Goal: Information Seeking & Learning: Learn about a topic

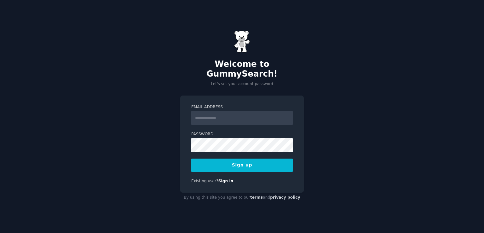
click at [343, 117] on div "Welcome to GummySearch! Let's set your account password Email Address Password …" at bounding box center [242, 116] width 484 height 233
click at [228, 113] on input "Email Address" at bounding box center [241, 118] width 101 height 14
type input "**********"
click at [232, 163] on button "Sign up" at bounding box center [241, 164] width 101 height 13
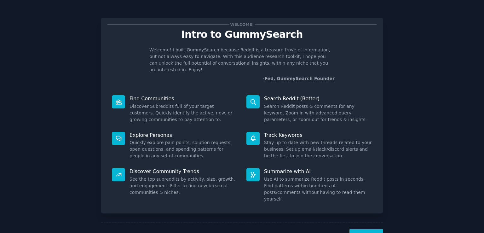
scroll to position [14, 0]
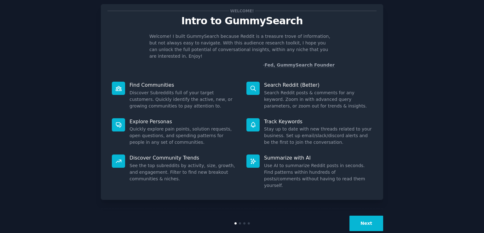
click at [370, 216] on button "Next" at bounding box center [366, 223] width 34 height 15
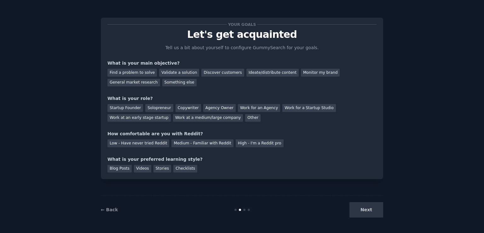
click at [363, 217] on div "Next" at bounding box center [336, 209] width 94 height 15
click at [354, 208] on div "Next" at bounding box center [336, 209] width 94 height 15
click at [162, 80] on div "Something else" at bounding box center [179, 83] width 34 height 8
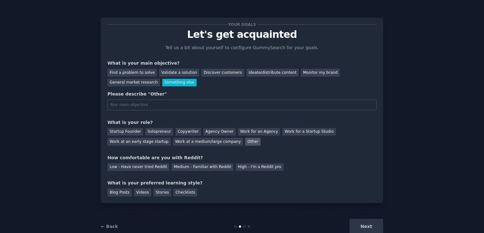
click at [245, 145] on div "Other" at bounding box center [252, 142] width 15 height 8
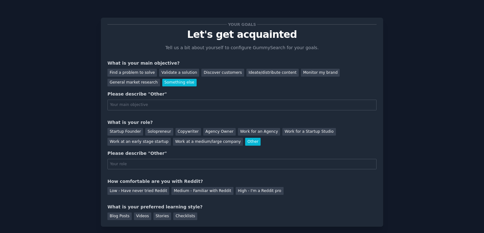
type input "s"
type input "S"
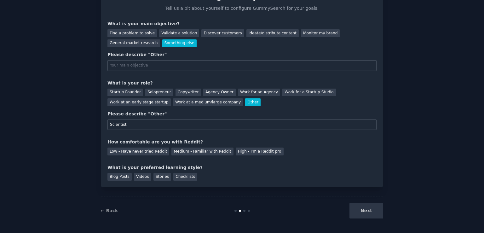
scroll to position [40, 0]
type input "Scientist"
click at [214, 153] on div "Medium - Familiar with Reddit" at bounding box center [202, 151] width 62 height 8
click at [110, 178] on div "Blog Posts" at bounding box center [119, 177] width 24 height 8
click at [362, 207] on div "Next" at bounding box center [336, 210] width 94 height 15
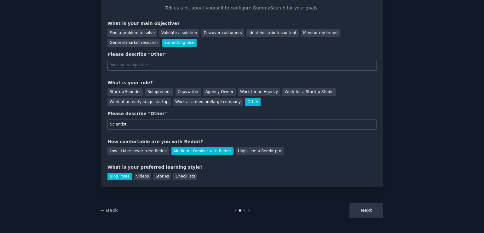
click at [365, 212] on div "Next" at bounding box center [336, 210] width 94 height 15
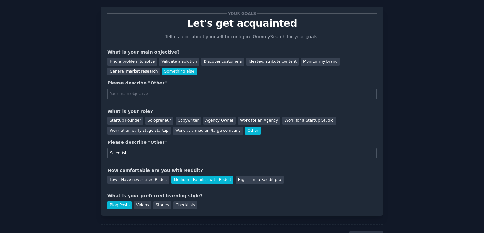
scroll to position [5, 0]
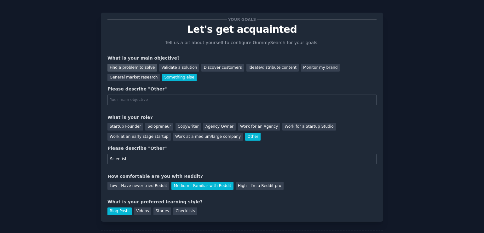
click at [119, 70] on div "Find a problem to solve" at bounding box center [131, 68] width 49 height 8
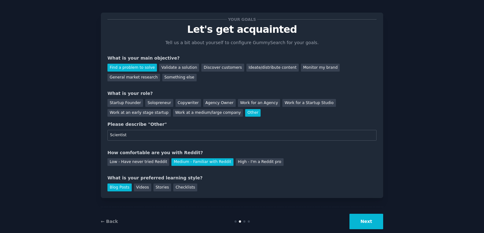
click at [370, 223] on button "Next" at bounding box center [366, 221] width 34 height 15
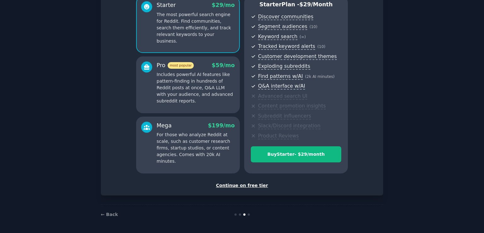
click at [238, 185] on div "Continue on free tier" at bounding box center [241, 185] width 269 height 7
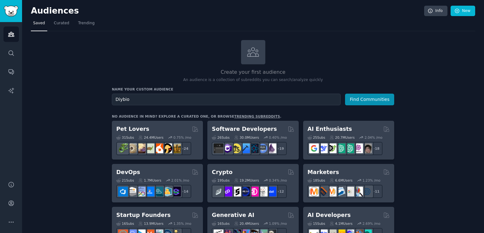
type input "Diybio"
click at [345, 94] on button "Find Communities" at bounding box center [369, 100] width 49 height 12
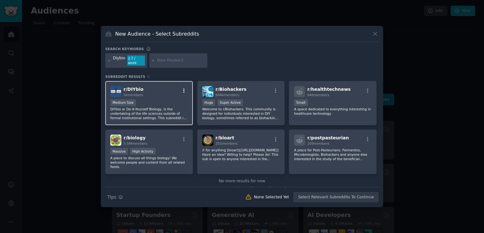
scroll to position [4, 0]
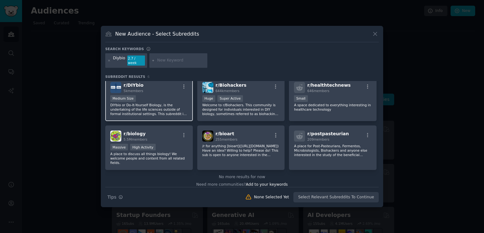
click at [153, 90] on div "r/ DIYbio 5k members" at bounding box center [149, 87] width 78 height 11
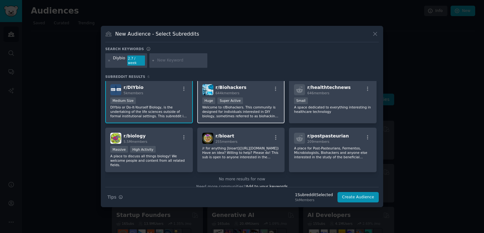
scroll to position [0, 0]
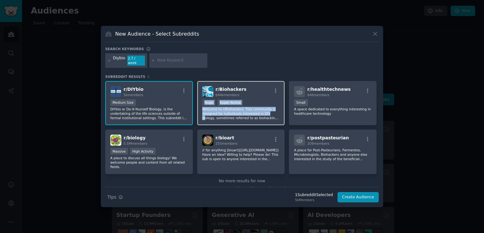
click at [265, 110] on p "Welcome to r/Biohackers. This community is designed for individuals interested …" at bounding box center [241, 113] width 78 height 13
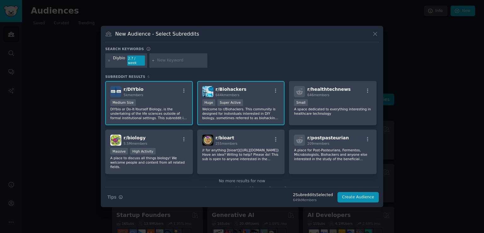
click at [313, 53] on div "Search keywords" at bounding box center [241, 50] width 273 height 7
click at [362, 194] on button "Create Audience" at bounding box center [358, 197] width 42 height 11
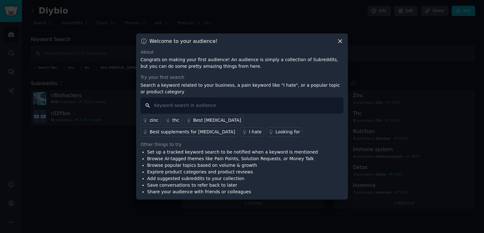
click at [233, 102] on input "text" at bounding box center [242, 105] width 203 height 16
click at [339, 39] on icon at bounding box center [340, 41] width 7 height 7
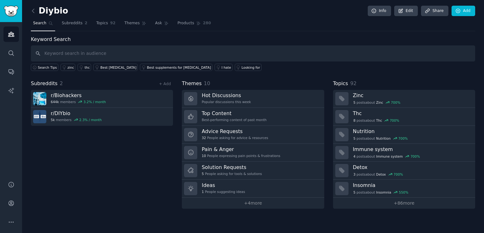
click at [106, 157] on div "Subreddits 2 + Add r/ Biohackers 644k members 3.2 % / month r/ DIYbio 5k member…" at bounding box center [102, 144] width 142 height 129
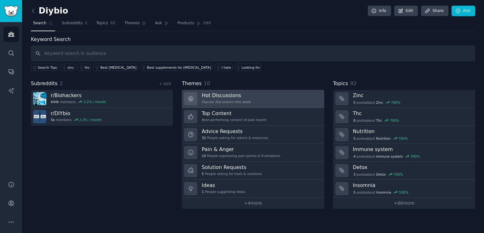
click at [275, 95] on link "Hot Discussions Popular discussions this week" at bounding box center [253, 99] width 142 height 18
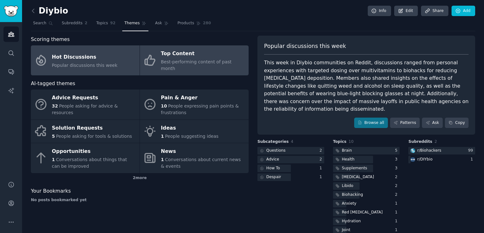
click at [192, 60] on span "Best-performing content of past month" at bounding box center [196, 65] width 71 height 12
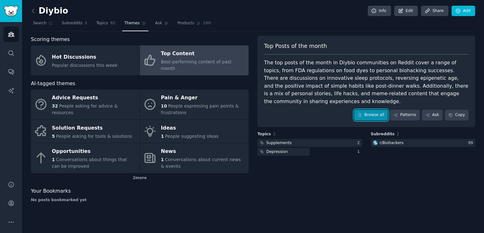
click at [379, 110] on link "Browse all" at bounding box center [371, 115] width 34 height 11
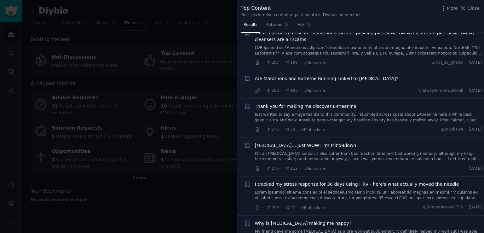
click at [128, 89] on div at bounding box center [242, 116] width 484 height 233
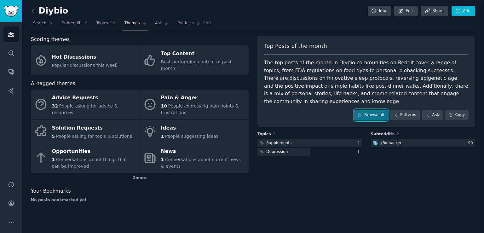
scroll to position [870, 0]
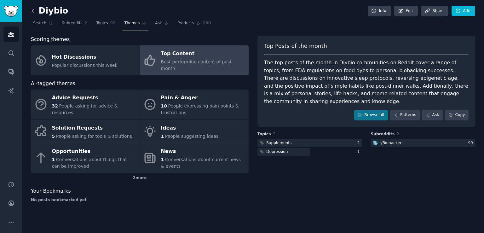
click at [33, 11] on icon at bounding box center [33, 11] width 7 height 7
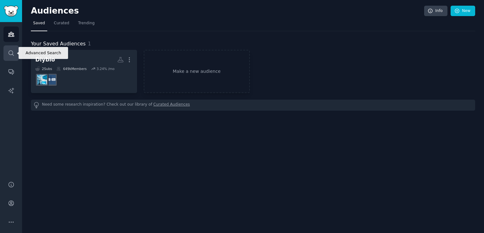
click at [6, 57] on link "Search" at bounding box center [10, 52] width 15 height 15
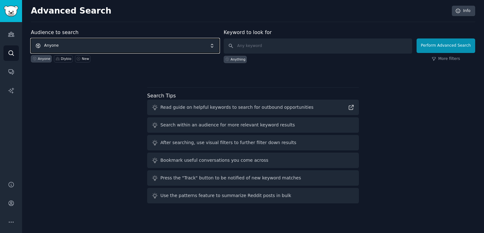
click at [150, 44] on span "Anyone" at bounding box center [125, 45] width 188 height 14
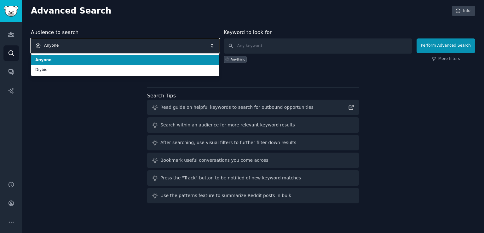
click at [150, 44] on span "Anyone" at bounding box center [125, 45] width 188 height 14
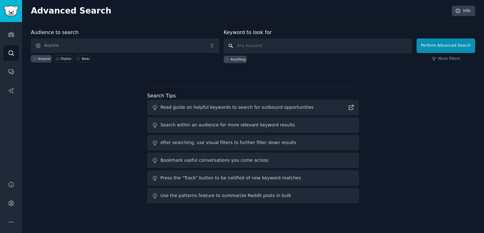
click at [294, 43] on input "text" at bounding box center [318, 45] width 188 height 15
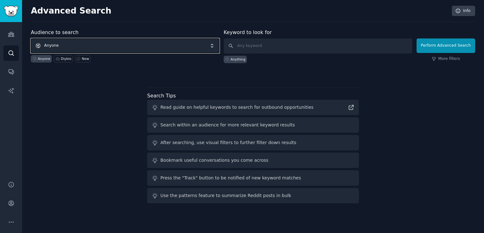
click at [72, 42] on span "Anyone" at bounding box center [125, 45] width 188 height 14
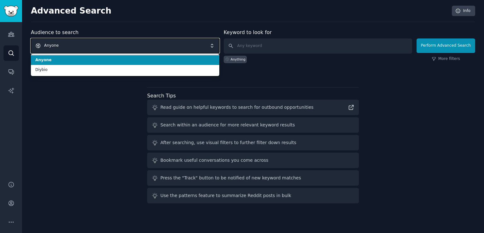
click at [72, 42] on span "Anyone" at bounding box center [125, 45] width 188 height 14
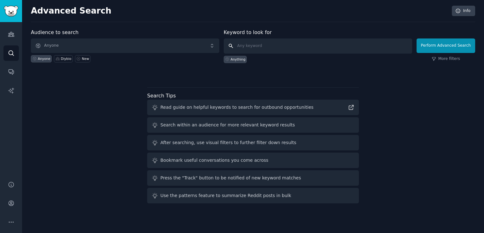
click at [322, 42] on input "text" at bounding box center [318, 45] width 188 height 15
paste input "Geiger counter"
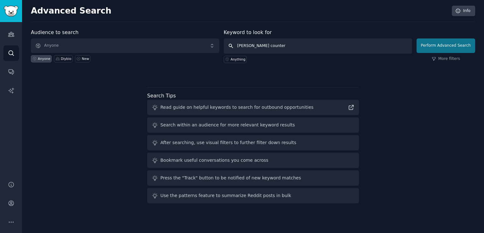
type input "Geiger counter"
click at [467, 43] on button "Perform Advanced Search" at bounding box center [446, 45] width 59 height 14
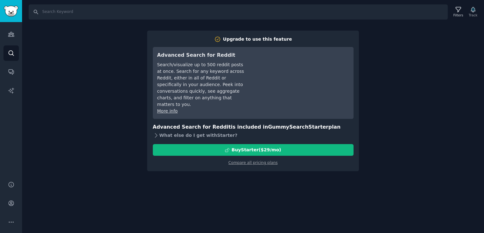
click at [175, 131] on div "What else do I get with Starter ?" at bounding box center [253, 135] width 201 height 9
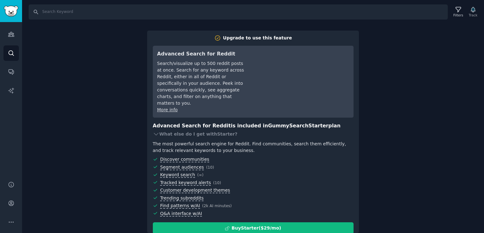
scroll to position [2, 0]
click at [444, 60] on div "Search Filters Track Upgrade to use this feature Advanced Search for Reddit Sea…" at bounding box center [253, 116] width 462 height 233
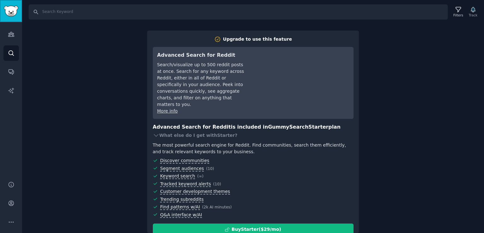
click at [8, 9] on img "Sidebar" at bounding box center [11, 11] width 14 height 11
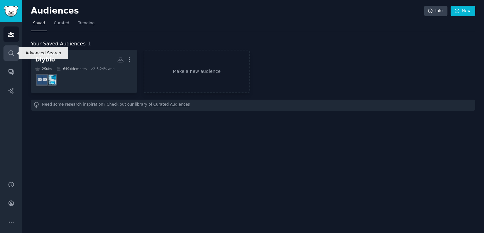
click at [5, 50] on link "Search" at bounding box center [10, 52] width 15 height 15
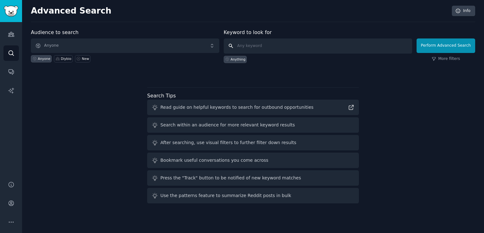
click at [254, 49] on input "text" at bounding box center [318, 45] width 188 height 15
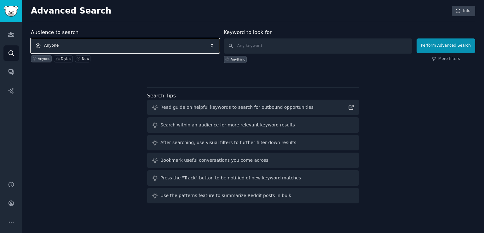
click at [125, 50] on span "Anyone" at bounding box center [125, 45] width 188 height 14
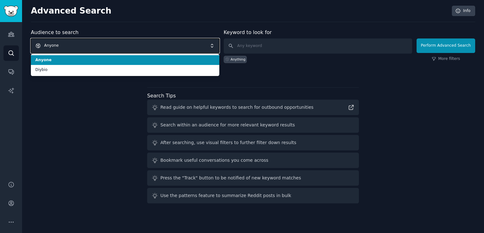
click at [128, 52] on span "Anyone" at bounding box center [125, 45] width 188 height 14
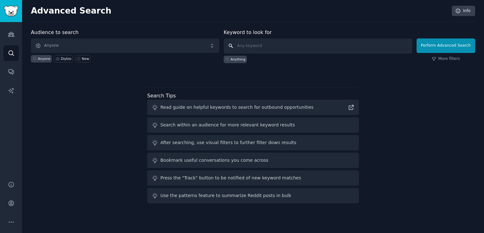
click at [263, 45] on input "text" at bounding box center [318, 45] width 188 height 15
paste input "Geiger counter"
type input "Geiger counter"
click at [444, 58] on link "More filters" at bounding box center [446, 59] width 28 height 6
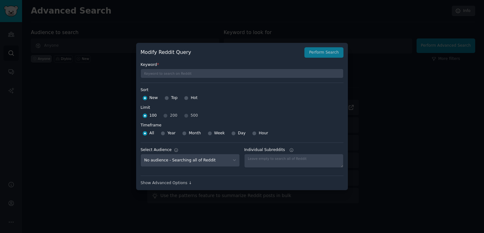
click at [316, 49] on div "Modify Reddit Query Perform Search" at bounding box center [242, 52] width 203 height 11
click at [320, 51] on div "Modify Reddit Query Perform Search" at bounding box center [242, 52] width 203 height 11
click at [329, 51] on div "Modify Reddit Query Perform Search" at bounding box center [242, 52] width 203 height 11
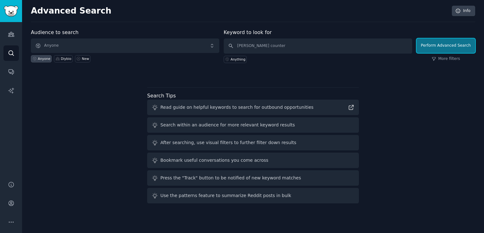
click at [445, 40] on button "Perform Advanced Search" at bounding box center [446, 45] width 59 height 14
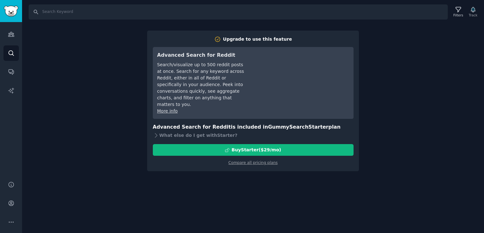
click at [383, 50] on div "Search Filters Track Upgrade to use this feature Advanced Search for Reddit Sea…" at bounding box center [253, 116] width 462 height 233
click at [362, 8] on input "Search" at bounding box center [238, 11] width 419 height 15
click at [359, 28] on div "Search Filters Track Upgrade to use this feature Advanced Search for Reddit Sea…" at bounding box center [253, 116] width 462 height 233
click at [446, 31] on div "Search Filters Track Upgrade to use this feature Advanced Search for Reddit Sea…" at bounding box center [253, 116] width 462 height 233
click at [288, 48] on div "Advanced Search for Reddit Search/visualize up to 500 reddit posts at once. Sea…" at bounding box center [253, 83] width 201 height 72
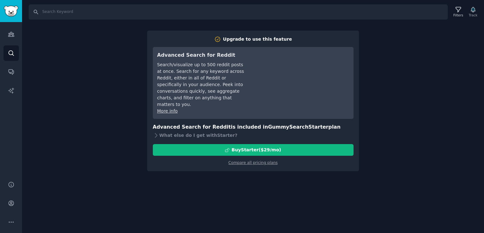
drag, startPoint x: 207, startPoint y: 44, endPoint x: 285, endPoint y: 43, distance: 77.8
click at [279, 43] on div "Upgrade to use this feature Advanced Search for Reddit Search/visualize up to 5…" at bounding box center [253, 101] width 201 height 130
click at [287, 43] on div "Upgrade to use this feature Advanced Search for Reddit Search/visualize up to 5…" at bounding box center [253, 101] width 201 height 130
drag, startPoint x: 226, startPoint y: 62, endPoint x: 226, endPoint y: 70, distance: 7.2
click at [226, 63] on div "Advanced Search for Reddit Search/visualize up to 500 reddit posts at once. Sea…" at bounding box center [201, 82] width 89 height 63
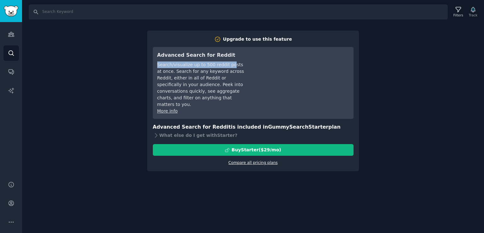
click at [256, 160] on link "Compare all pricing plans" at bounding box center [252, 162] width 49 height 4
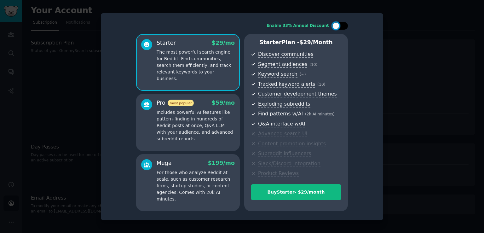
click at [340, 26] on div at bounding box center [340, 26] width 16 height 8
checkbox input "true"
click at [373, 21] on div "Enable 33% Annual Discount Starter $ 29 $ 19 /mo The most powerful search engin…" at bounding box center [241, 117] width 273 height 198
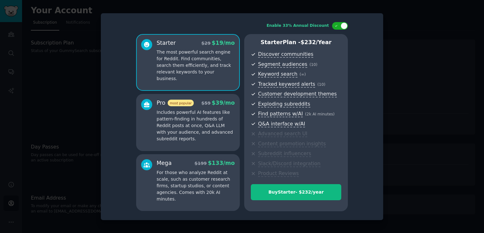
click at [401, 27] on div at bounding box center [242, 116] width 484 height 233
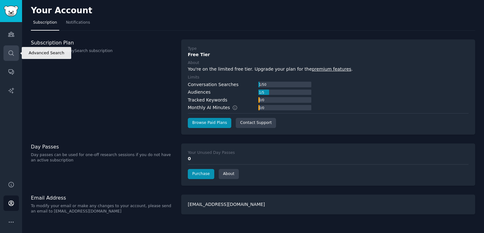
click at [9, 53] on icon "Sidebar" at bounding box center [11, 53] width 7 height 7
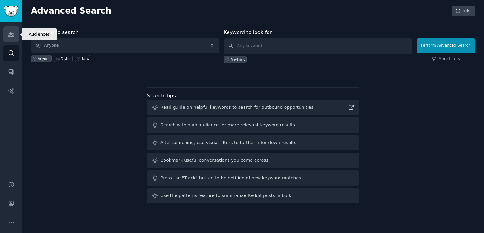
click at [10, 33] on icon "Sidebar" at bounding box center [11, 34] width 6 height 4
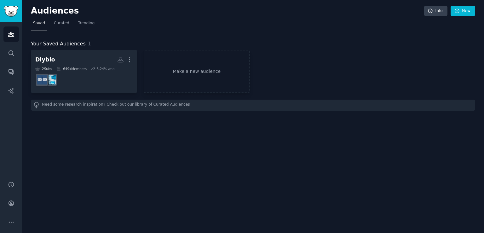
click at [464, 5] on div "Audiences Info New Saved Curated Trending Your Saved Audiences 1 Diybio More 2 …" at bounding box center [253, 116] width 462 height 233
click at [465, 9] on link "New" at bounding box center [463, 11] width 25 height 11
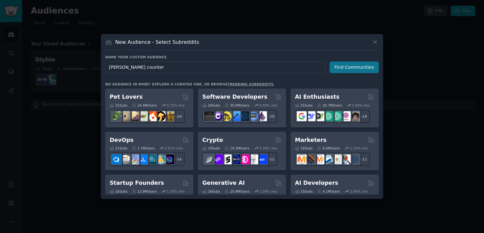
type input "Geiger counter"
click at [350, 67] on button "Find Communities" at bounding box center [354, 67] width 49 height 12
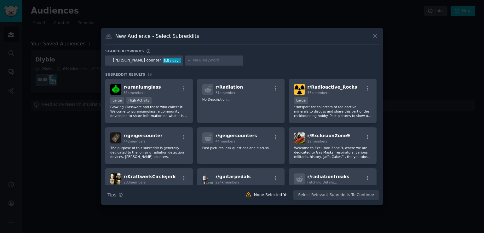
click at [193, 59] on input "text" at bounding box center [217, 61] width 48 height 6
click at [107, 61] on div "Geiger counter 5.5 / day" at bounding box center [144, 60] width 78 height 10
click at [107, 60] on div "Geiger counter 5.5 / day" at bounding box center [144, 60] width 78 height 10
click at [109, 60] on icon at bounding box center [109, 61] width 2 height 2
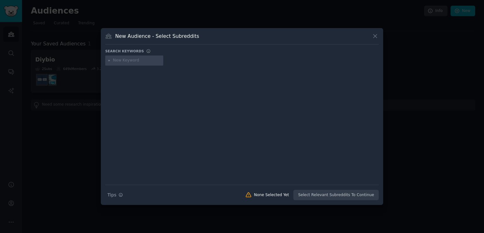
click at [114, 59] on input "text" at bounding box center [137, 61] width 48 height 6
type input "З"
type input "Piracy"
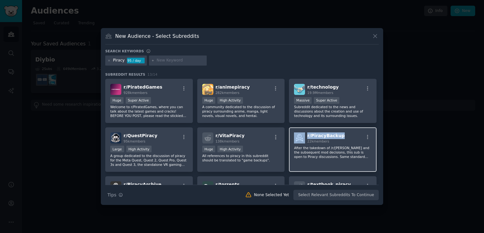
drag, startPoint x: 332, startPoint y: 133, endPoint x: 297, endPoint y: 135, distance: 35.4
click at [297, 135] on div "r/ PiracyBackup 22k members" at bounding box center [333, 137] width 78 height 11
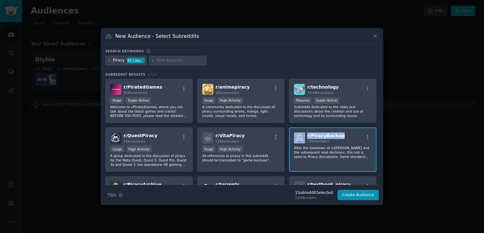
copy div "r/ PiracyBackup"
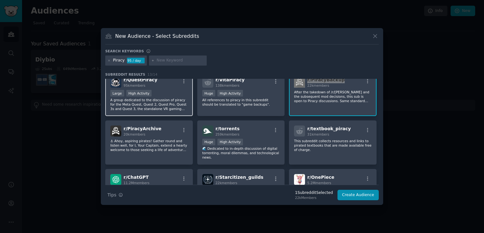
scroll to position [69, 0]
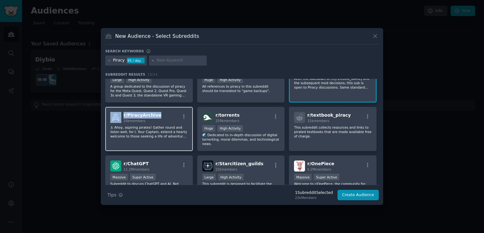
drag, startPoint x: 159, startPoint y: 113, endPoint x: 119, endPoint y: 115, distance: 39.4
click at [119, 115] on div "r/ PiracyArchive 20k members" at bounding box center [149, 117] width 78 height 11
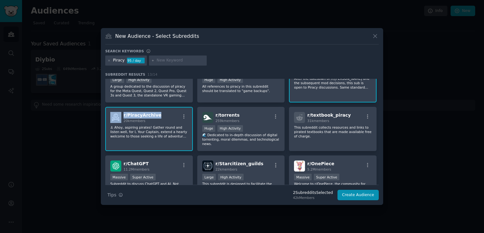
copy div "r/ PiracyArchive"
click at [190, 157] on div "r/ PiratedGames 928k members >= 95th percentile for submissions / day Huge Supe…" at bounding box center [241, 124] width 273 height 231
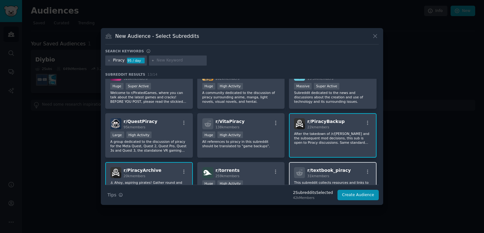
scroll to position [0, 0]
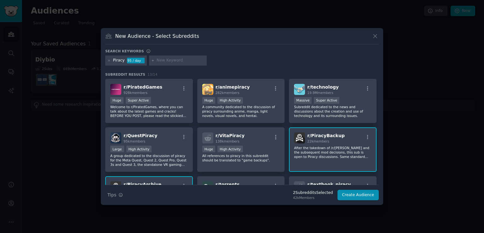
click at [165, 64] on div at bounding box center [178, 60] width 58 height 10
click at [171, 56] on div at bounding box center [178, 60] width 58 height 10
click at [174, 60] on input "text" at bounding box center [181, 61] width 48 height 6
click at [108, 57] on div "Piracy 95 / day" at bounding box center [126, 60] width 42 height 10
click at [108, 61] on icon at bounding box center [109, 61] width 2 height 2
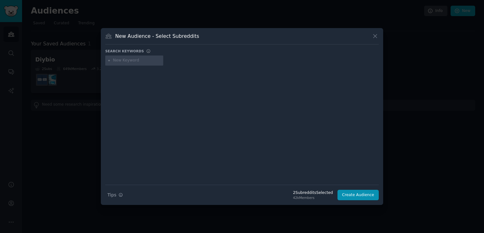
drag, startPoint x: 144, startPoint y: 61, endPoint x: 141, endPoint y: 56, distance: 6.1
click at [144, 60] on input "text" at bounding box center [137, 61] width 48 height 6
type input "mobile"
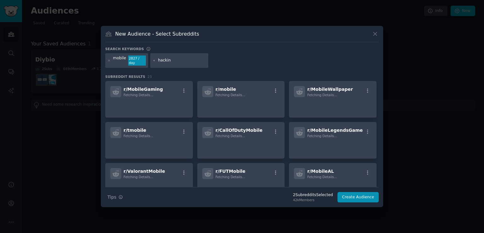
type input "hacking"
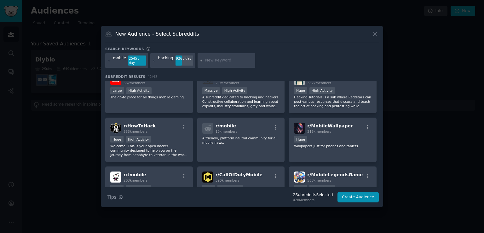
scroll to position [35, 0]
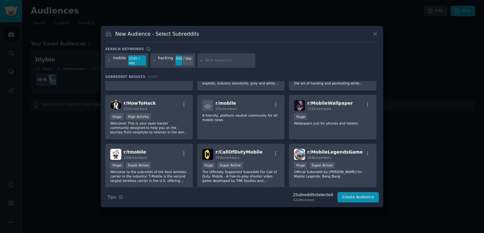
click at [194, 59] on div "mobile 2545 / day hacking 926 / day" at bounding box center [241, 61] width 273 height 17
click at [168, 60] on div "hacking" at bounding box center [165, 60] width 15 height 10
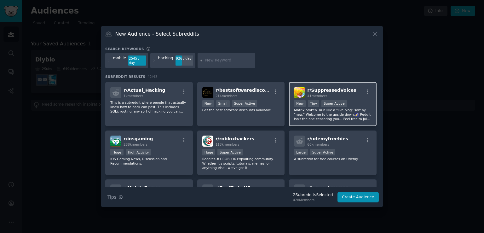
scroll to position [0, 0]
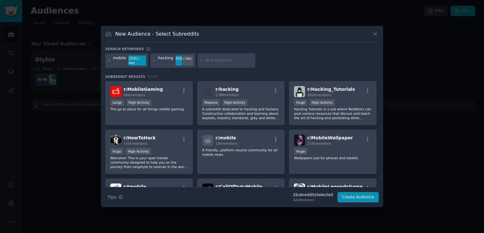
click at [292, 63] on div "mobile 2545 / day hacking 926 / day" at bounding box center [241, 61] width 273 height 17
click at [216, 61] on input "text" at bounding box center [229, 61] width 48 height 6
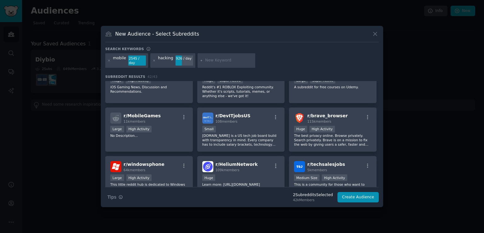
scroll to position [382, 0]
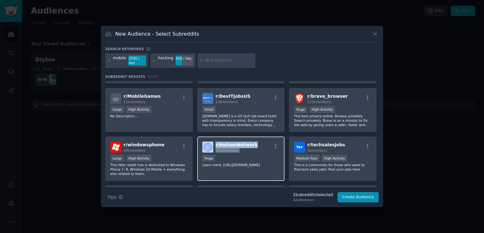
drag, startPoint x: 263, startPoint y: 143, endPoint x: 210, endPoint y: 138, distance: 52.8
click at [210, 141] on div "r/ HeliumNetwork 109k members" at bounding box center [241, 146] width 78 height 11
copy div "r/ HeliumNetwork 109k members"
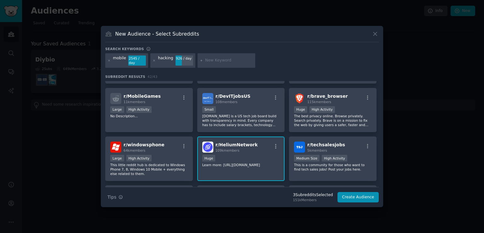
click at [187, 71] on div "Search keywords mobile 2545 / day hacking 926 / day Subreddit Results 42 / 43 r…" at bounding box center [241, 125] width 273 height 156
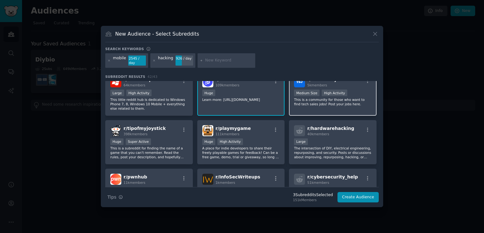
scroll to position [452, 0]
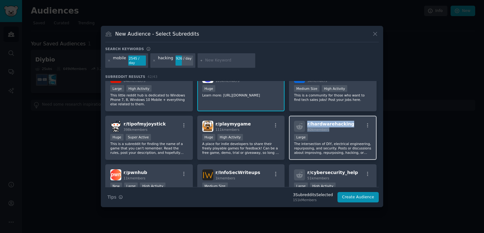
drag, startPoint x: 351, startPoint y: 118, endPoint x: 304, endPoint y: 119, distance: 46.6
click at [304, 121] on div "r/ hardwarehacking 40k members" at bounding box center [333, 126] width 78 height 11
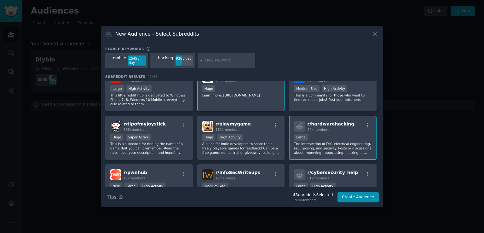
click at [388, 120] on div at bounding box center [242, 116] width 484 height 233
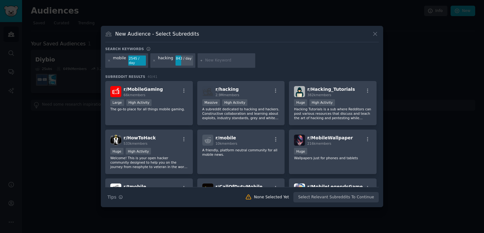
click at [283, 60] on div "mobile 2545 / day hacking 843 / day" at bounding box center [241, 61] width 273 height 17
click at [200, 58] on div at bounding box center [227, 60] width 58 height 14
click at [155, 61] on div "hacking 843 / day" at bounding box center [172, 60] width 45 height 14
click at [109, 60] on icon at bounding box center [108, 60] width 3 height 3
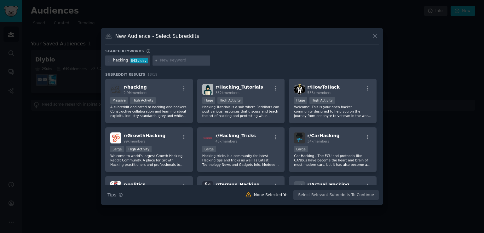
click at [108, 60] on icon at bounding box center [108, 60] width 3 height 3
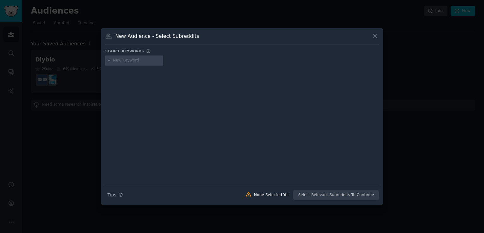
click at [145, 62] on input "text" at bounding box center [137, 61] width 48 height 6
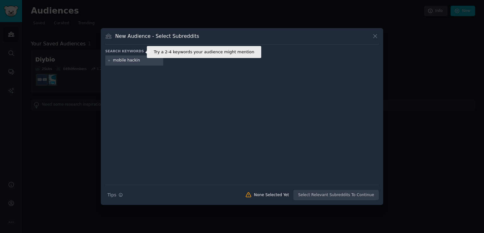
type input "mobile hacking"
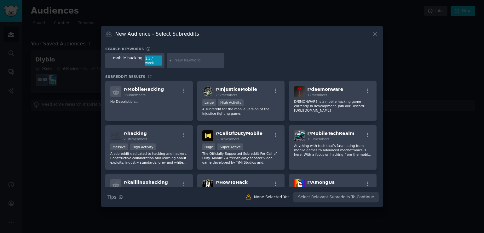
click at [108, 59] on div at bounding box center [108, 60] width 3 height 10
click at [108, 59] on icon at bounding box center [108, 60] width 3 height 3
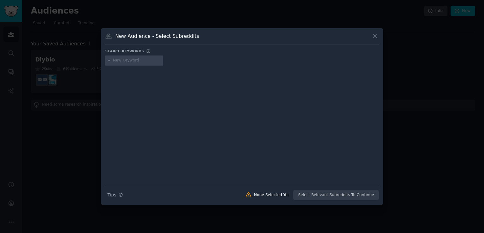
click at [140, 61] on input "text" at bounding box center [137, 61] width 48 height 6
type input "mesh networks"
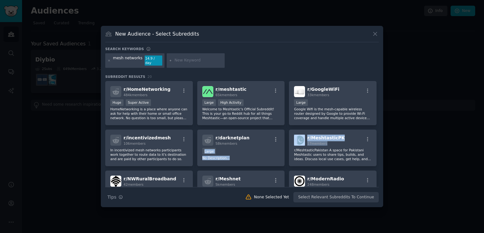
drag, startPoint x: 371, startPoint y: 114, endPoint x: 371, endPoint y: 125, distance: 11.3
click at [371, 125] on div "r/ HomeNetworking 484k members Huge Super Active HomeNetworking is a place wher…" at bounding box center [241, 166] width 273 height 170
click at [371, 124] on div "r/ HomeNetworking 484k members Huge Super Active HomeNetworking is a place wher…" at bounding box center [241, 166] width 273 height 170
click at [379, 115] on div "New Audience - Select Subreddits Search keywords Try a 2-4 keywords your audien…" at bounding box center [242, 116] width 282 height 181
click at [379, 124] on div "New Audience - Select Subreddits Search keywords Try a 2-4 keywords your audien…" at bounding box center [242, 116] width 282 height 181
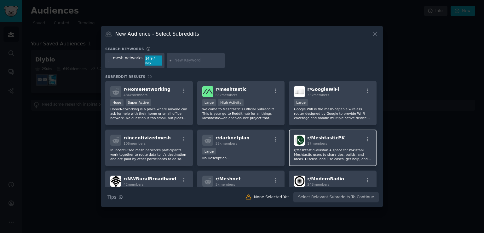
click at [371, 129] on div "r/ MeshtasticPK 17 members r/MeshtasticPakistan A space for Pakistani Meshtasti…" at bounding box center [333, 147] width 88 height 37
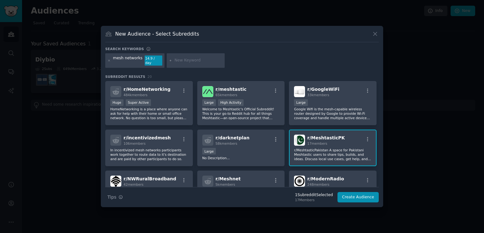
click at [371, 136] on div "r/ HomeNetworking 484k members Huge Super Active HomeNetworking is a place wher…" at bounding box center [241, 166] width 273 height 170
click at [354, 136] on div "r/ MeshtasticPK 17 members" at bounding box center [333, 140] width 78 height 11
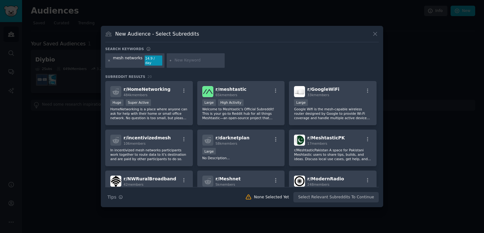
click at [108, 60] on icon at bounding box center [108, 60] width 3 height 3
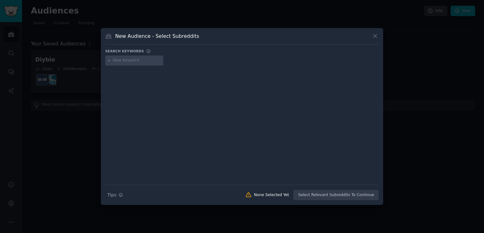
click at [104, 61] on div "New Audience - Select Subreddits Search keywords Try a 2-4 keywords your audien…" at bounding box center [242, 116] width 282 height 177
click at [124, 61] on input "text" at bounding box center [137, 61] width 48 height 6
type input "p"
type input "majisk"
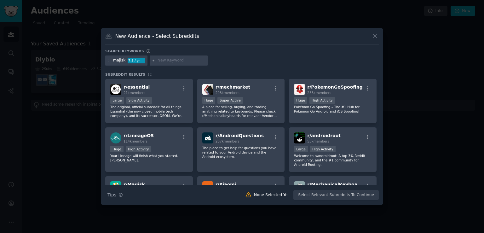
click at [109, 60] on icon at bounding box center [108, 60] width 3 height 3
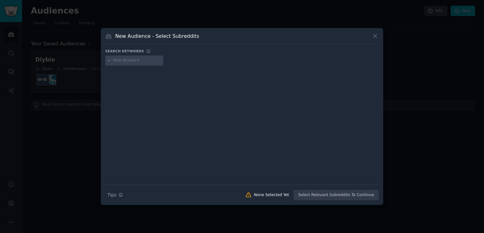
click at [144, 60] on input "text" at bounding box center [137, 61] width 48 height 6
click at [128, 55] on div "Search keywords" at bounding box center [241, 52] width 273 height 7
click at [133, 65] on div at bounding box center [134, 60] width 58 height 10
click at [135, 57] on div at bounding box center [134, 60] width 58 height 10
click at [138, 59] on input "text" at bounding box center [137, 61] width 48 height 6
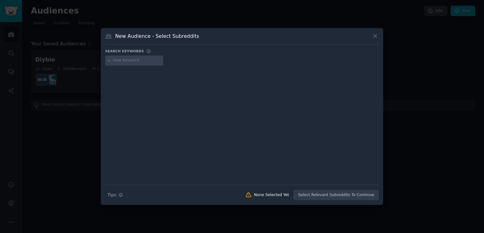
type input "L"
type input "SAT hacking"
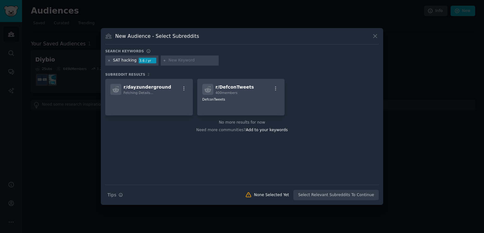
click at [109, 60] on icon at bounding box center [108, 60] width 3 height 3
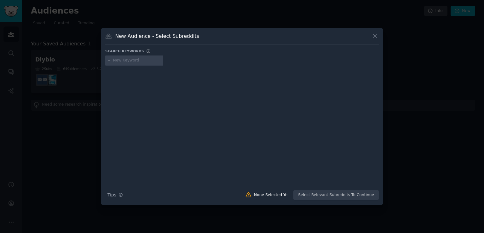
click at [124, 60] on input "text" at bounding box center [137, 61] width 48 height 6
type input "hackrf"
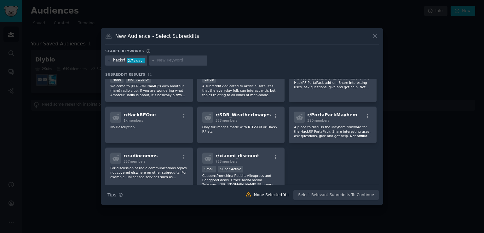
scroll to position [71, 0]
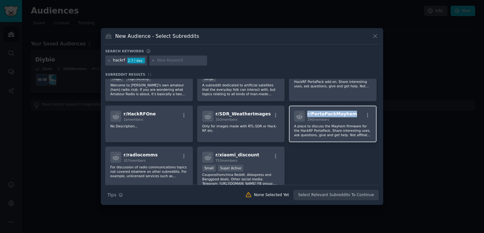
drag, startPoint x: 348, startPoint y: 114, endPoint x: 298, endPoint y: 114, distance: 49.8
click at [298, 114] on div "r/ PortaPackMayhem 390 members" at bounding box center [333, 116] width 78 height 11
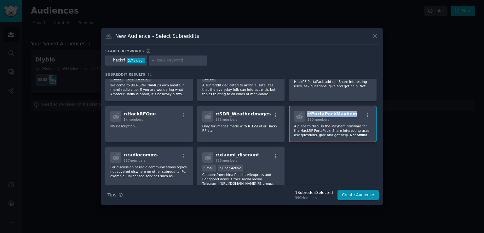
copy div "r/ PortaPackMayhem"
click at [157, 204] on div "New Audience - Select Subreddits Search keywords Try a 2-4 keywords your audien…" at bounding box center [242, 116] width 282 height 177
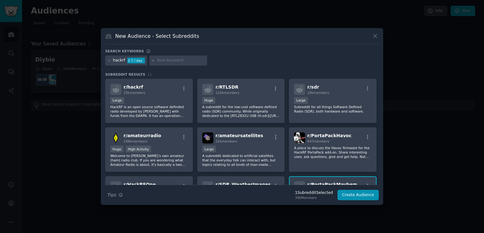
scroll to position [98, 0]
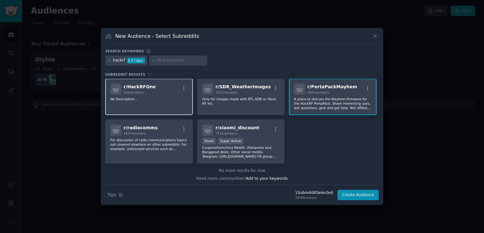
click at [140, 87] on span "r/ HackRFOne" at bounding box center [140, 86] width 32 height 5
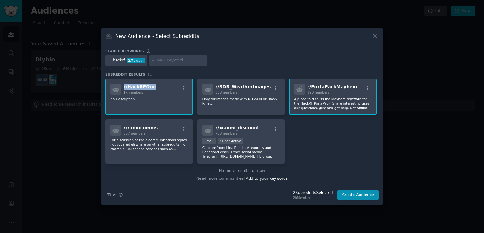
drag, startPoint x: 158, startPoint y: 84, endPoint x: 119, endPoint y: 83, distance: 38.8
click at [119, 83] on div "r/ HackRFOne 1k members" at bounding box center [149, 88] width 78 height 11
copy div "r/ HackRFOne"
click at [152, 174] on div "Need more communities? Add to your keywords" at bounding box center [241, 178] width 273 height 8
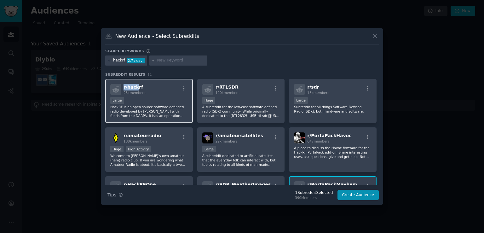
drag, startPoint x: 135, startPoint y: 86, endPoint x: 117, endPoint y: 83, distance: 18.5
click at [124, 84] on h2 "r/ hackrf 25k members" at bounding box center [135, 89] width 22 height 11
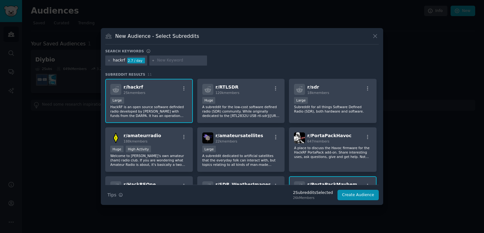
click at [141, 85] on h2 "r/ hackrf 25k members" at bounding box center [135, 89] width 22 height 11
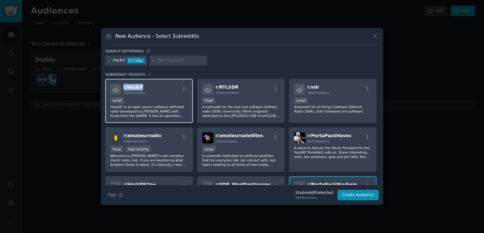
drag, startPoint x: 142, startPoint y: 85, endPoint x: 122, endPoint y: 91, distance: 21.2
click at [124, 91] on h2 "r/ hackrf 25k members" at bounding box center [135, 89] width 22 height 11
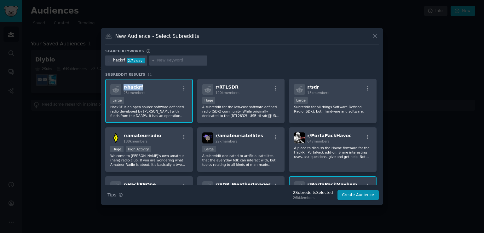
copy div "r/ hackrf"
click at [196, 212] on div at bounding box center [242, 116] width 484 height 233
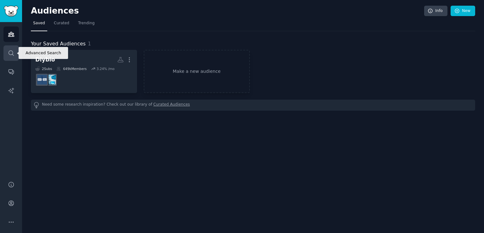
click at [11, 54] on icon "Sidebar" at bounding box center [11, 53] width 7 height 7
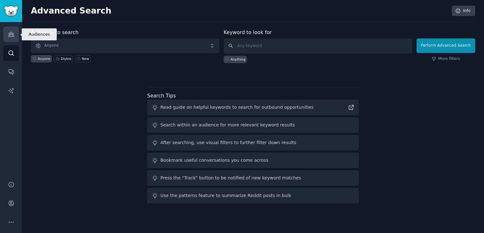
click at [12, 36] on icon "Sidebar" at bounding box center [11, 34] width 7 height 7
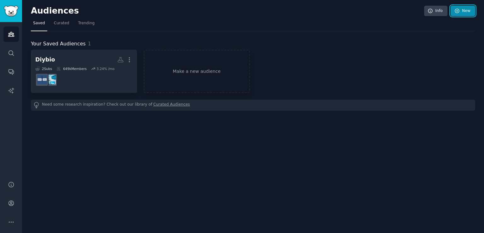
click at [464, 8] on link "New" at bounding box center [463, 11] width 25 height 11
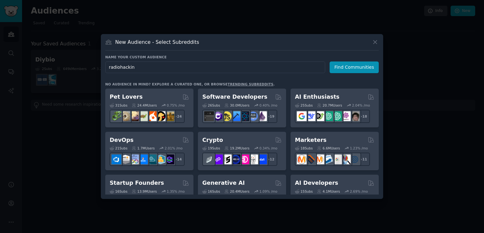
type input "radiohacking"
click button "Find Communities" at bounding box center [354, 67] width 49 height 12
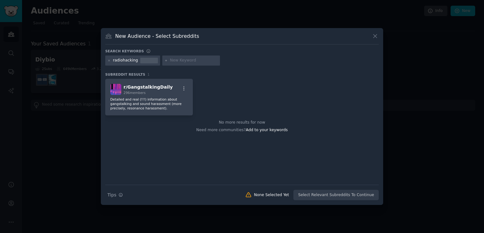
click at [107, 57] on div "radiohacking" at bounding box center [132, 60] width 55 height 10
click at [110, 59] on div at bounding box center [108, 61] width 3 height 6
click at [110, 62] on icon at bounding box center [108, 60] width 3 height 3
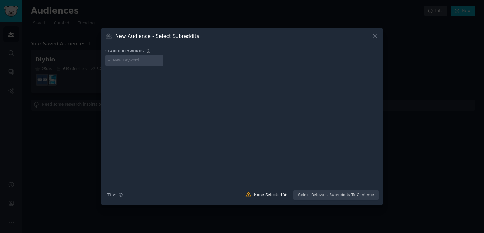
click at [371, 33] on div "New Audience - Select Subreddits" at bounding box center [241, 38] width 273 height 12
click at [376, 35] on icon at bounding box center [375, 36] width 7 height 7
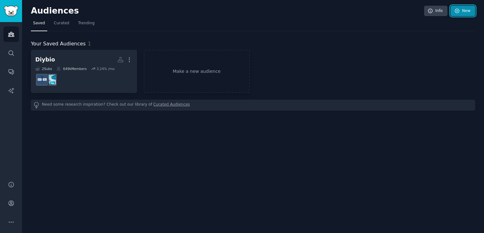
click at [465, 9] on link "New" at bounding box center [463, 11] width 25 height 11
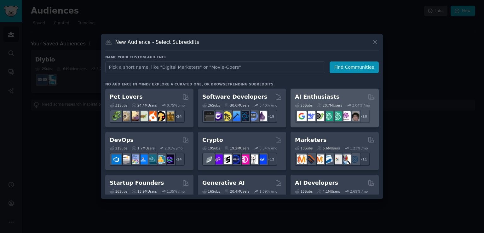
click at [314, 101] on div "25 Sub s 20.7M Users 2.04 % /mo + 18" at bounding box center [334, 112] width 79 height 22
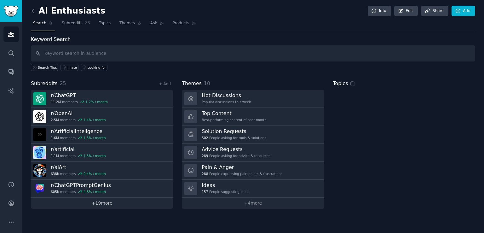
click at [113, 206] on link "+ 19 more" at bounding box center [102, 203] width 142 height 11
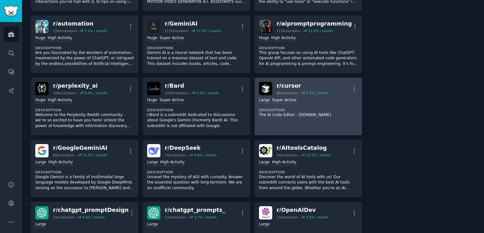
scroll to position [313, 0]
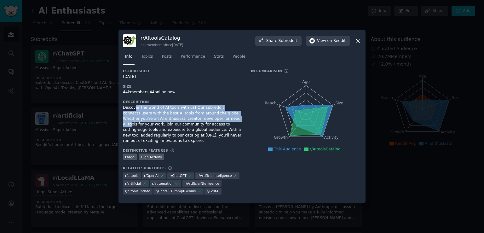
drag, startPoint x: 0, startPoint y: 0, endPoint x: 212, endPoint y: 125, distance: 246.3
click at [201, 124] on div "Description Discover the world of AI tools with us! Our subreddit connects user…" at bounding box center [182, 122] width 119 height 44
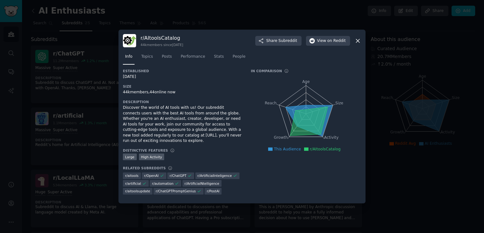
click at [212, 125] on div "Discover the world of AI tools with us! Our subreddit connects users with the b…" at bounding box center [182, 124] width 119 height 39
click at [318, 45] on button "View on Reddit" at bounding box center [328, 41] width 44 height 10
click at [371, 99] on div at bounding box center [242, 116] width 484 height 233
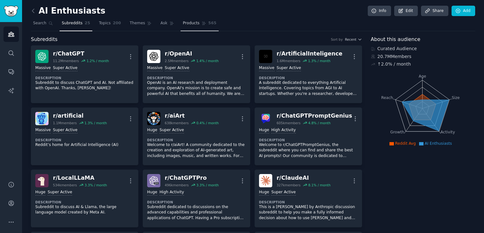
click at [183, 26] on span "Products" at bounding box center [191, 23] width 17 height 6
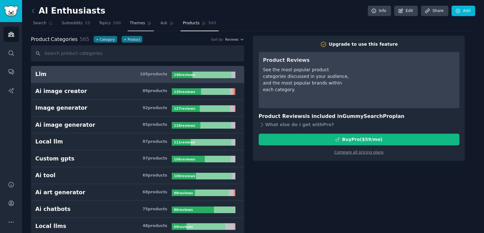
click at [128, 26] on link "Themes" at bounding box center [141, 24] width 26 height 13
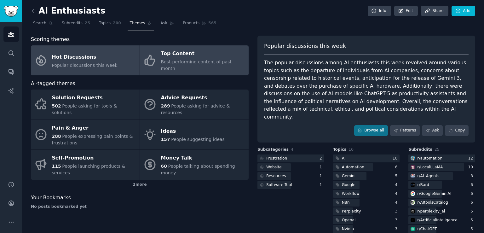
click at [186, 65] on div "Best-performing content of past month" at bounding box center [203, 65] width 84 height 13
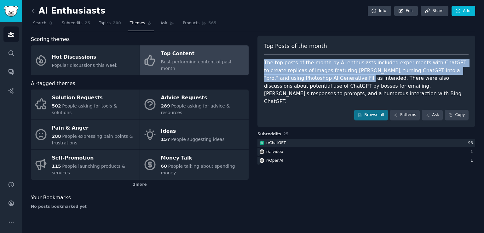
drag, startPoint x: 311, startPoint y: 75, endPoint x: 318, endPoint y: 72, distance: 7.4
click at [335, 76] on div "Top Posts of the month The top posts of the month by AI enthusiasts included ex…" at bounding box center [366, 81] width 218 height 91
click at [377, 110] on link "Browse all" at bounding box center [371, 115] width 34 height 11
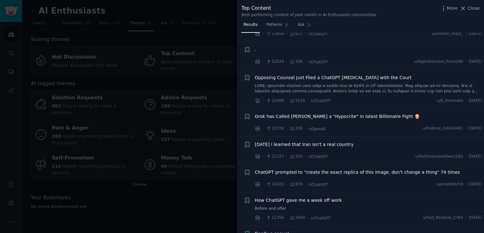
scroll to position [591, 0]
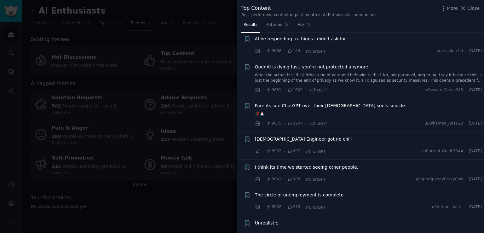
click at [127, 144] on div at bounding box center [242, 116] width 484 height 233
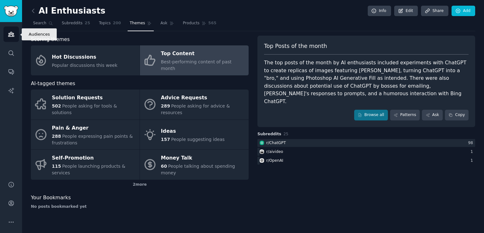
click at [17, 30] on link "Audiences" at bounding box center [10, 33] width 15 height 15
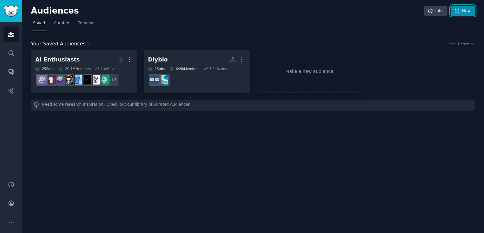
click at [462, 9] on link "New" at bounding box center [463, 11] width 25 height 11
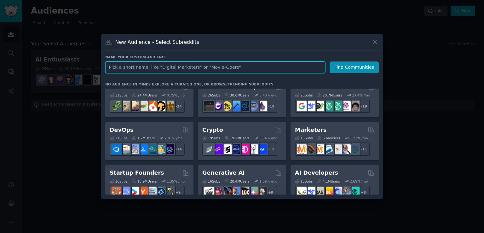
scroll to position [5, 0]
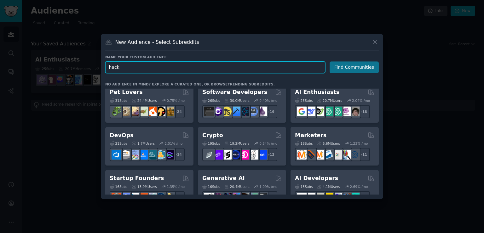
type input "hack"
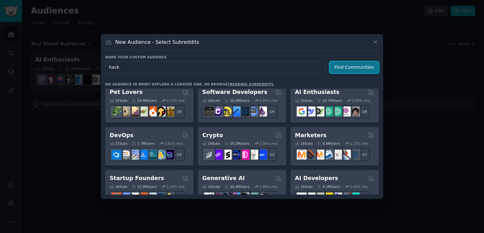
click at [365, 66] on button "Find Communities" at bounding box center [354, 67] width 49 height 12
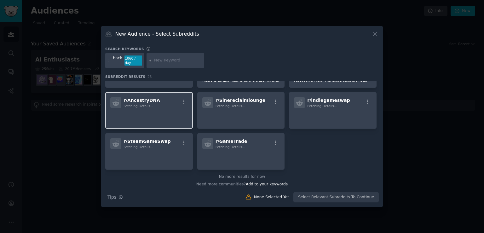
scroll to position [284, 0]
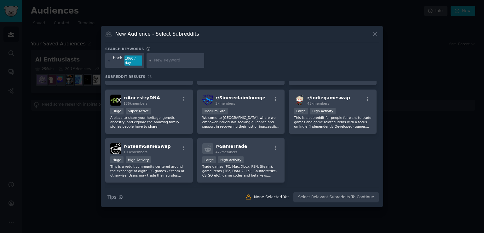
click at [110, 61] on icon at bounding box center [108, 60] width 3 height 3
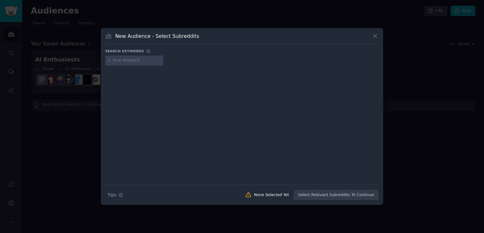
click at [129, 60] on input "text" at bounding box center [137, 61] width 48 height 6
type input "hardware hacking"
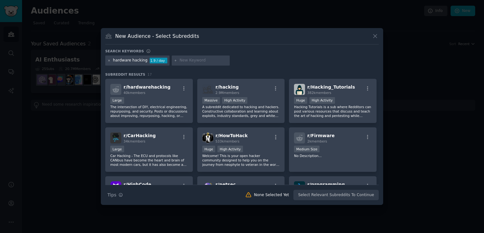
click at [109, 61] on icon at bounding box center [108, 60] width 3 height 3
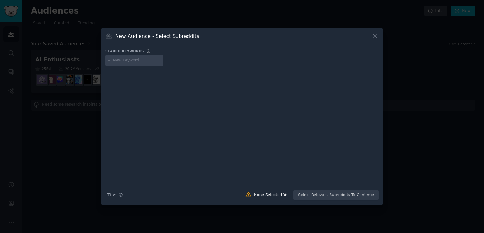
click at [136, 61] on input "text" at bounding box center [137, 61] width 48 height 6
type input "biohacking"
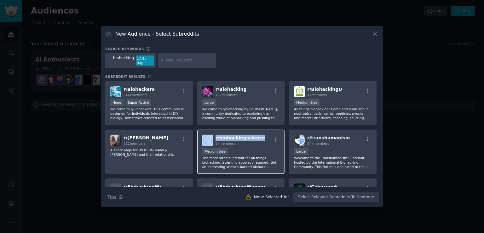
drag, startPoint x: 258, startPoint y: 135, endPoint x: 211, endPoint y: 137, distance: 47.3
click at [211, 137] on div "r/ biohackingscience 5k members" at bounding box center [241, 140] width 78 height 11
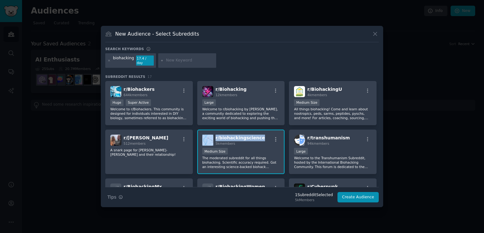
copy div "r/ biohackingscience"
click at [60, 197] on div at bounding box center [242, 116] width 484 height 233
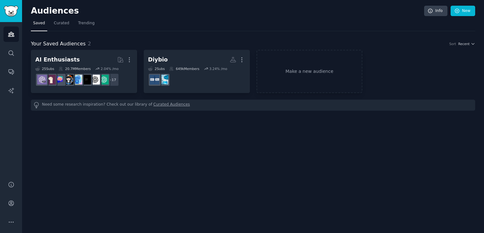
click at [461, 5] on div "Audiences Info New Saved Curated Trending Your Saved Audiences 2 Sort Recent AI…" at bounding box center [253, 116] width 462 height 233
click at [460, 9] on icon at bounding box center [457, 11] width 6 height 6
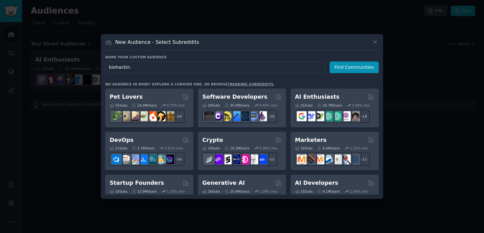
type input "biohacking"
click button "Find Communities" at bounding box center [354, 67] width 49 height 12
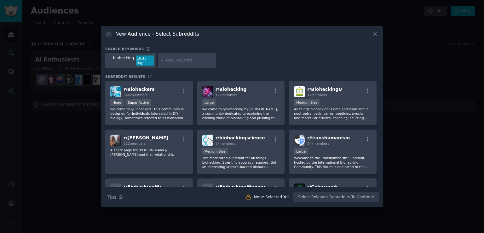
click at [111, 61] on icon at bounding box center [108, 60] width 3 height 3
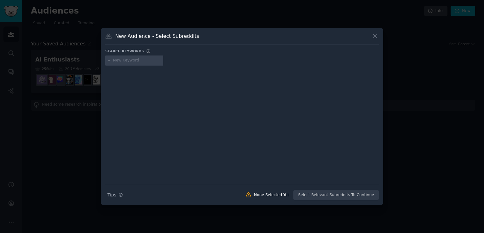
click at [153, 61] on input "text" at bounding box center [137, 61] width 48 height 6
type input "diybio"
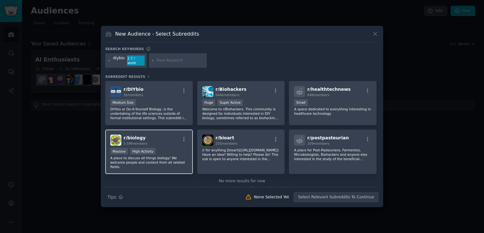
scroll to position [4, 0]
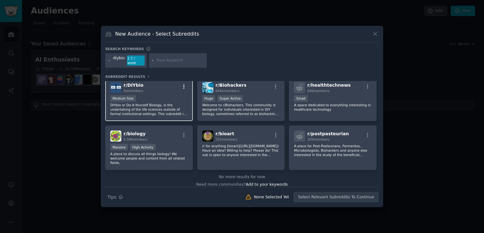
click at [181, 84] on icon "button" at bounding box center [184, 87] width 6 height 6
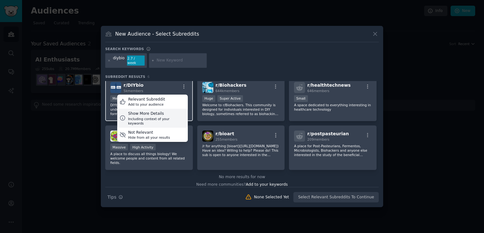
click at [173, 118] on div "Show More Details Including context of your keywords" at bounding box center [152, 118] width 71 height 19
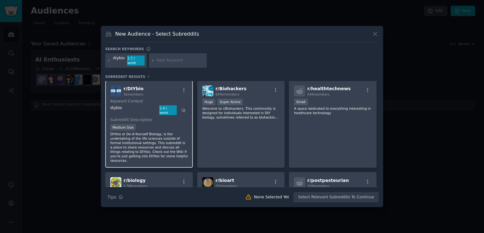
scroll to position [0, 0]
click at [108, 61] on icon at bounding box center [109, 61] width 2 height 2
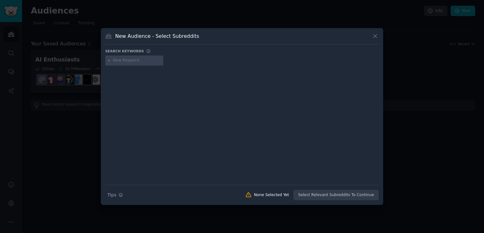
click at [138, 61] on input "text" at bounding box center [137, 61] width 48 height 6
click at [374, 37] on icon at bounding box center [375, 36] width 7 height 7
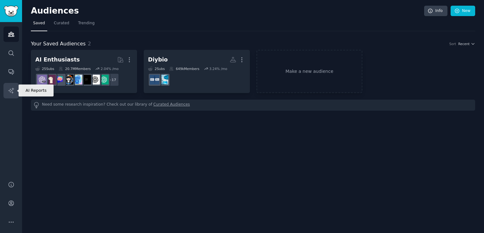
click at [8, 95] on link "AI Reports" at bounding box center [10, 90] width 15 height 15
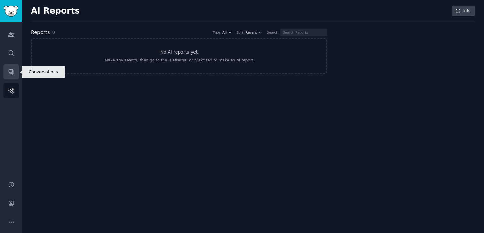
click at [10, 74] on icon "Sidebar" at bounding box center [11, 71] width 7 height 7
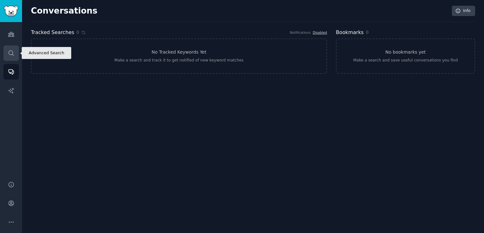
click at [10, 56] on icon "Sidebar" at bounding box center [11, 53] width 7 height 7
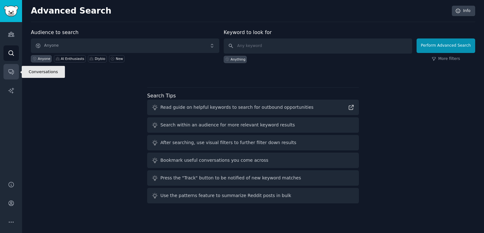
click at [16, 75] on link "Conversations" at bounding box center [10, 71] width 15 height 15
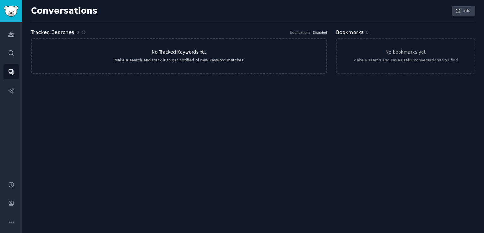
click at [308, 49] on link "No Tracked Keywords Yet Make a search and track it to get notified of new keywo…" at bounding box center [179, 55] width 296 height 35
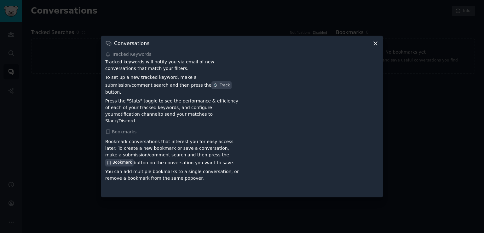
drag, startPoint x: 382, startPoint y: 47, endPoint x: 375, endPoint y: 46, distance: 8.0
click at [382, 47] on div "Conversations Tracked Keywords Tracked keywords will notify you via email of ne…" at bounding box center [242, 117] width 282 height 162
click at [375, 46] on icon at bounding box center [375, 43] width 7 height 7
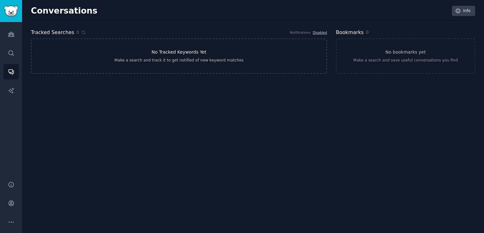
click at [58, 43] on link "No Tracked Keywords Yet Make a search and track it to get notified of new keywo…" at bounding box center [179, 55] width 296 height 35
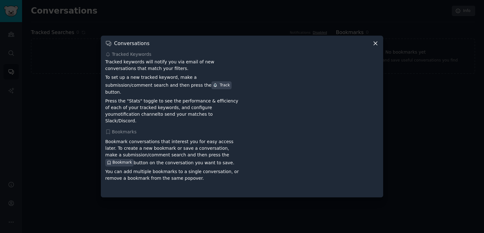
click at [53, 46] on div at bounding box center [242, 116] width 484 height 233
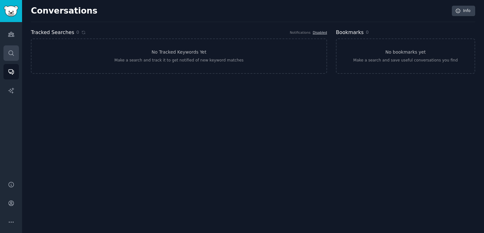
click at [10, 48] on link "Search" at bounding box center [10, 52] width 15 height 15
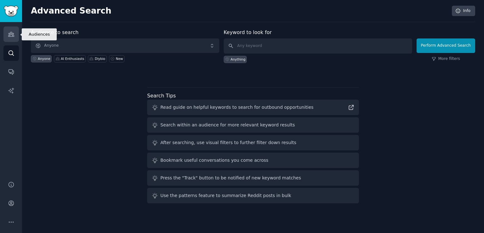
click at [14, 31] on icon "Sidebar" at bounding box center [11, 34] width 7 height 7
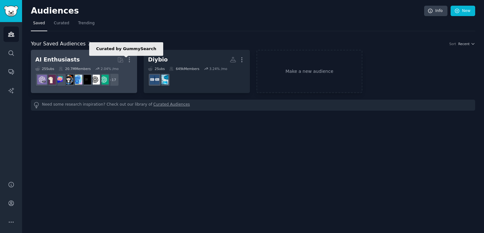
click at [119, 59] on icon at bounding box center [120, 59] width 7 height 7
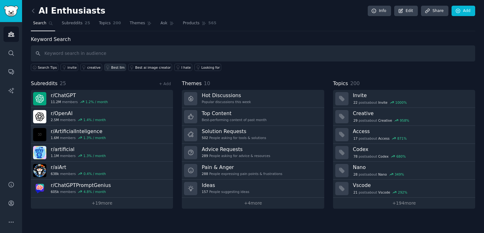
click at [110, 64] on link "Best llm" at bounding box center [115, 67] width 22 height 7
click at [109, 201] on link "+ 19 more" at bounding box center [102, 203] width 142 height 11
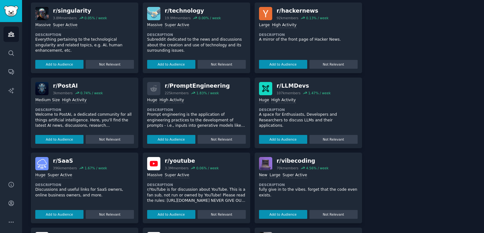
scroll to position [626, 0]
